Goal: Find specific page/section: Find specific page/section

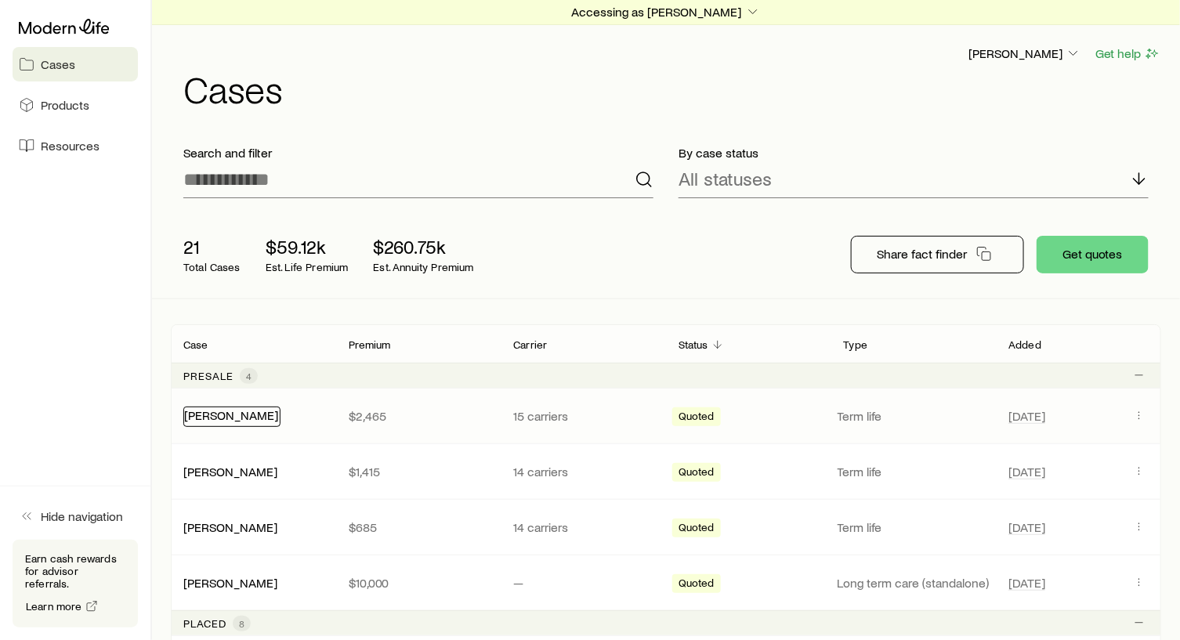
click at [243, 415] on link "[PERSON_NAME]" at bounding box center [231, 414] width 94 height 15
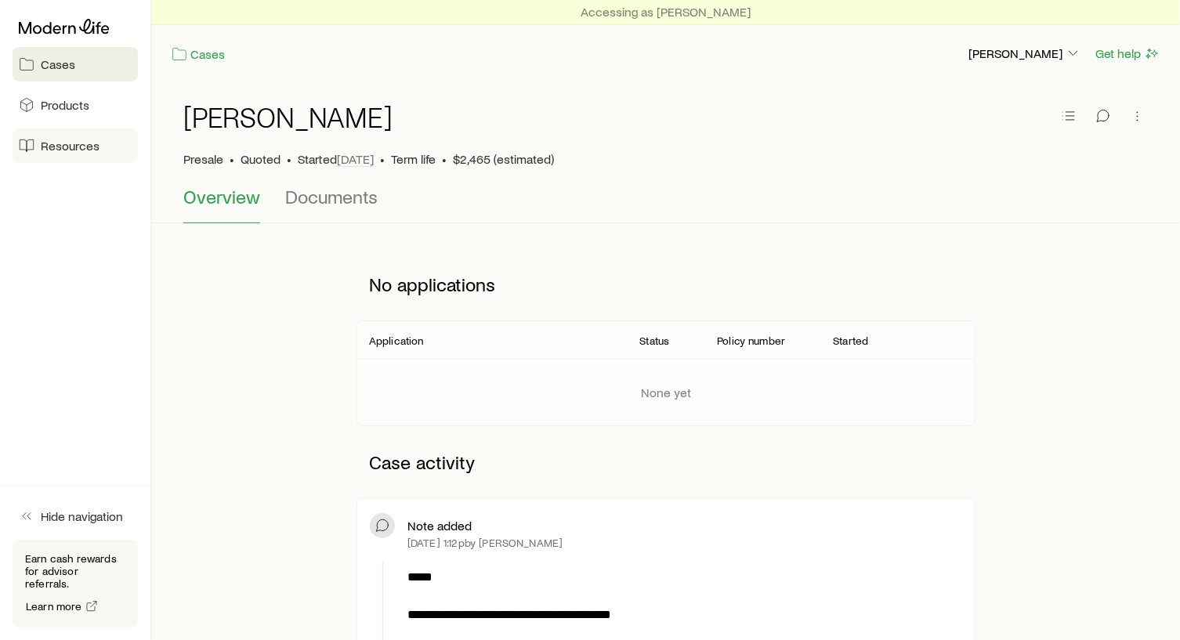
click at [74, 142] on span "Resources" at bounding box center [70, 146] width 59 height 16
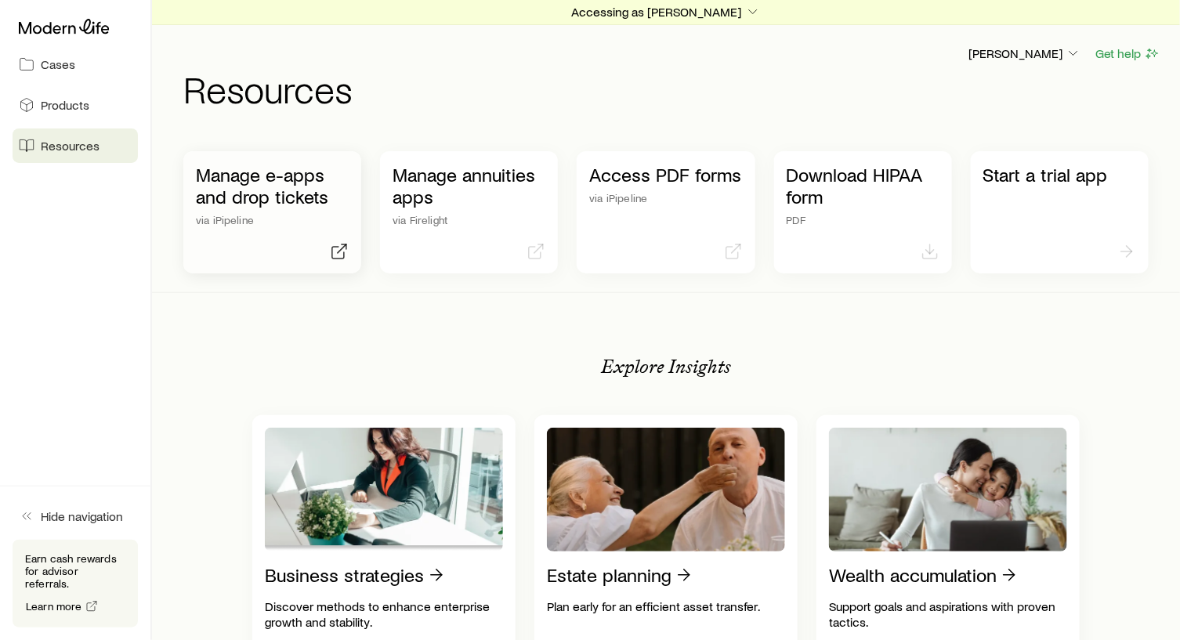
click at [238, 191] on p "Manage e-apps and drop tickets" at bounding box center [272, 186] width 153 height 44
click at [238, 198] on p "Manage e-apps and drop tickets" at bounding box center [272, 186] width 153 height 44
